Goal: Transaction & Acquisition: Obtain resource

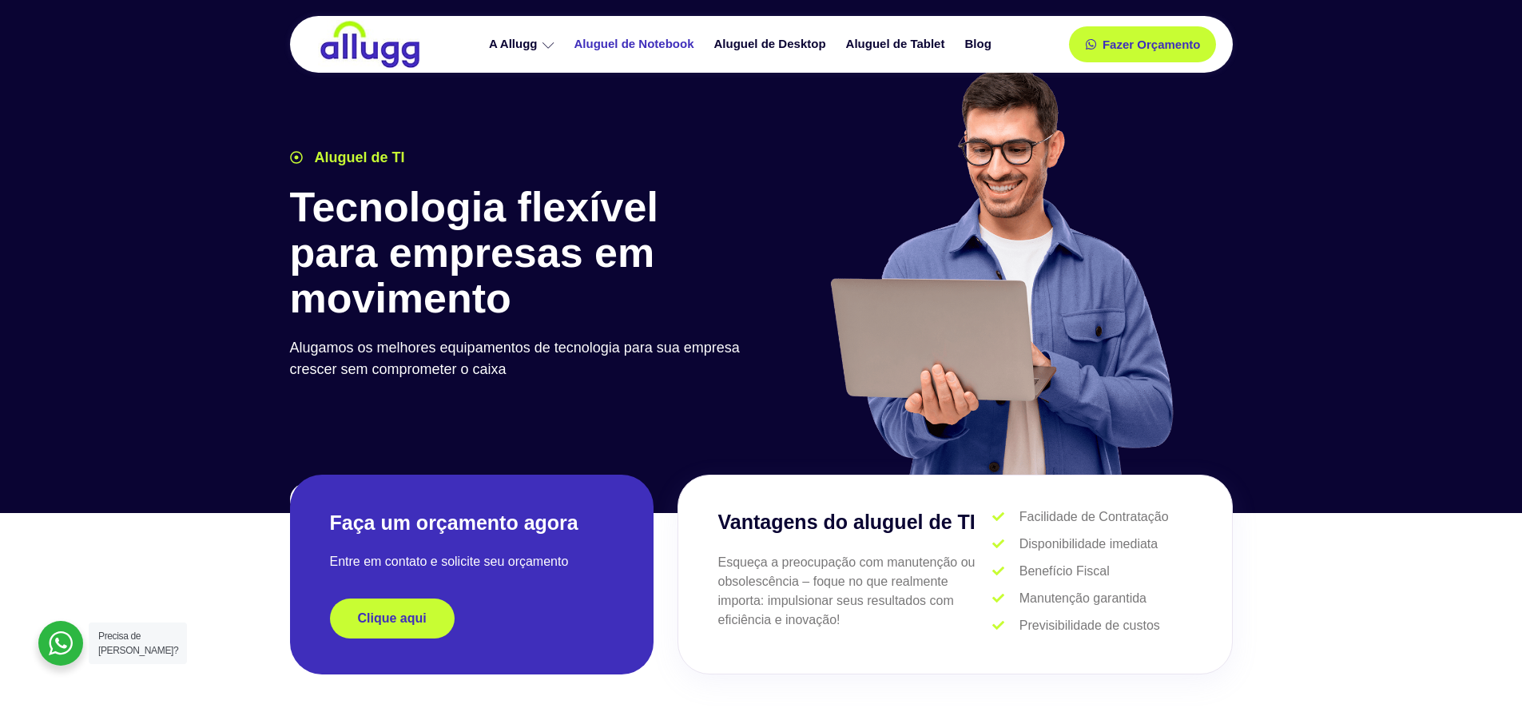
click at [631, 38] on link "Aluguel de Notebook" at bounding box center [637, 44] width 140 height 28
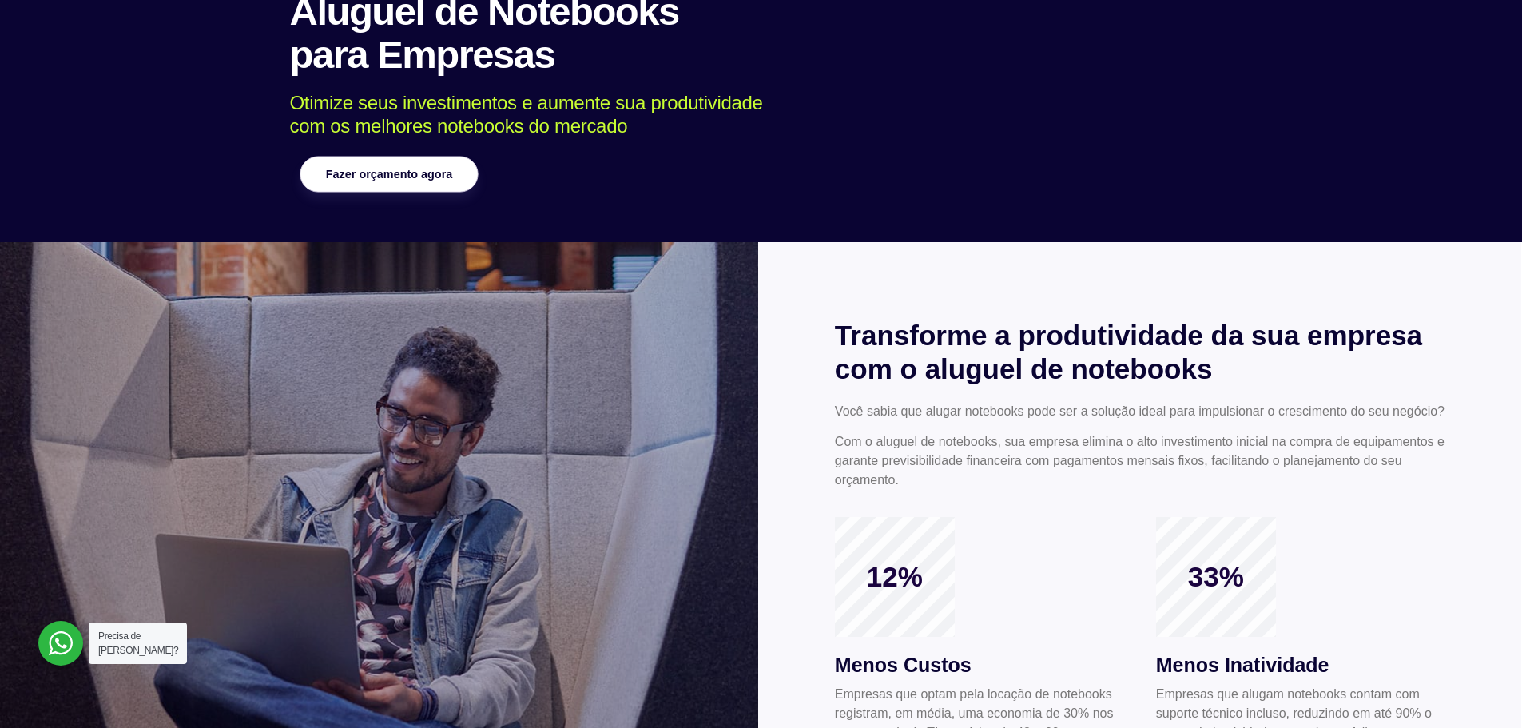
click at [444, 164] on link "Fazer orçamento agora" at bounding box center [389, 175] width 178 height 36
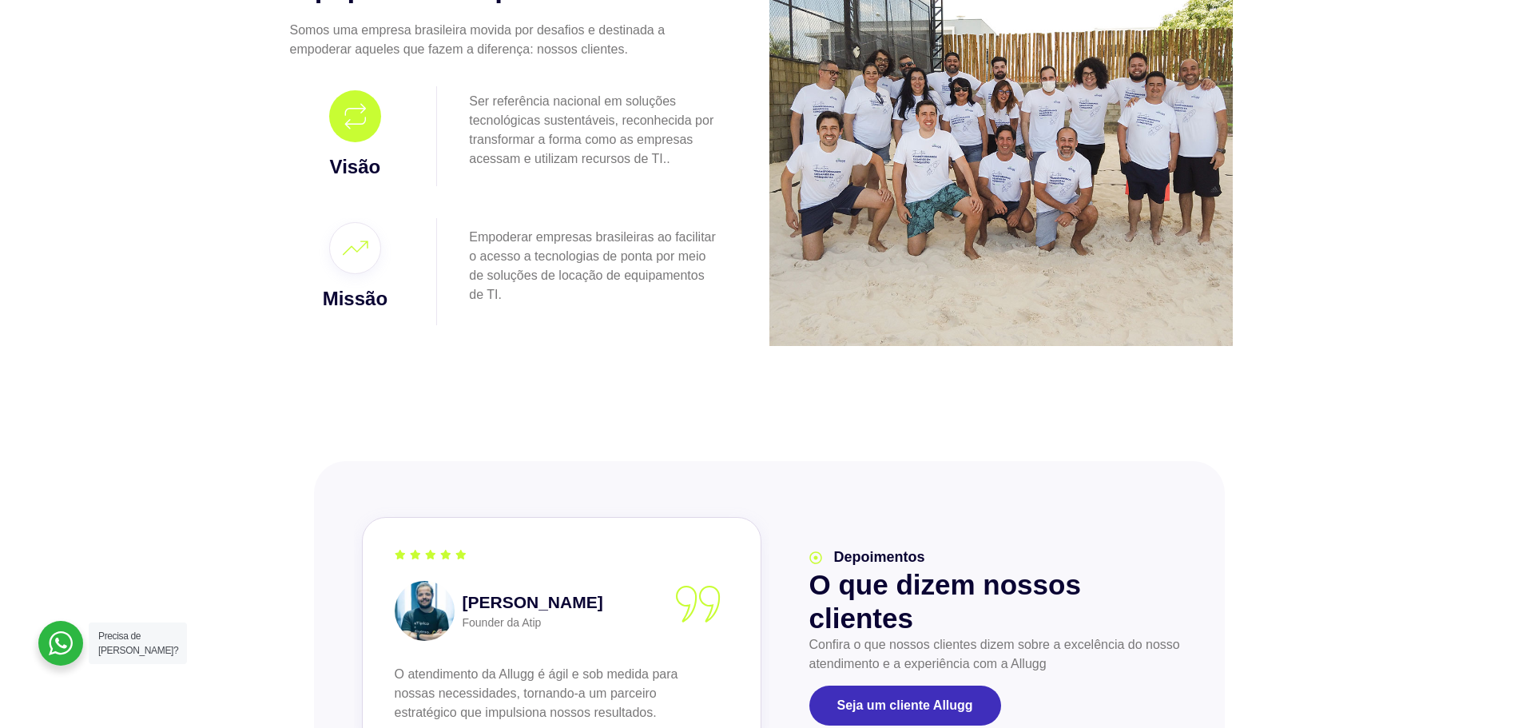
scroll to position [1279, 0]
